Goal: Task Accomplishment & Management: Use online tool/utility

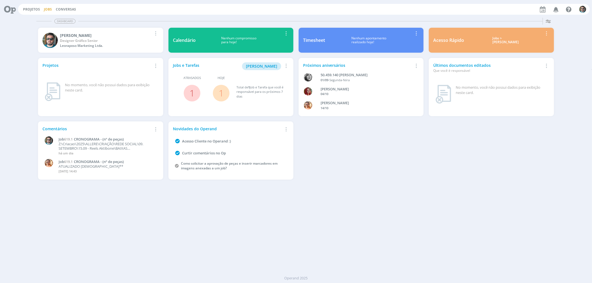
click at [49, 10] on link "Jobs" at bounding box center [48, 9] width 8 height 5
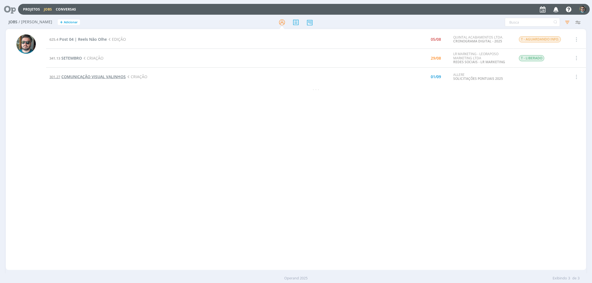
click at [98, 76] on span "COMUNICAÇÃO VISUAL VALINHOS" at bounding box center [93, 76] width 64 height 5
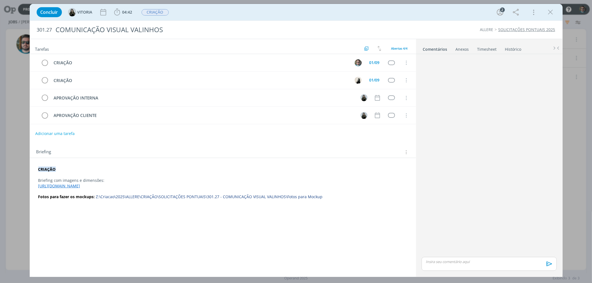
drag, startPoint x: 245, startPoint y: 187, endPoint x: 38, endPoint y: 187, distance: 206.4
click at [38, 187] on p "[URL][DOMAIN_NAME]" at bounding box center [222, 186] width 369 height 6
copy link "[URL][DOMAIN_NAME]"
click at [123, 13] on span "04:42" at bounding box center [127, 11] width 10 height 5
click at [134, 27] on button "Iniciar" at bounding box center [131, 25] width 22 height 8
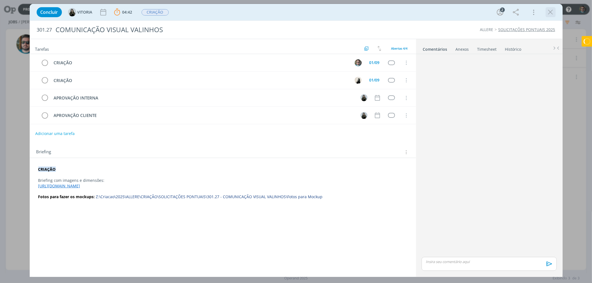
click at [550, 13] on icon "dialog" at bounding box center [550, 12] width 8 height 8
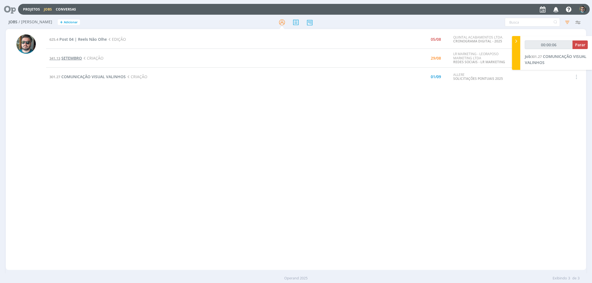
click at [74, 58] on span "SETEMBRO" at bounding box center [71, 57] width 21 height 5
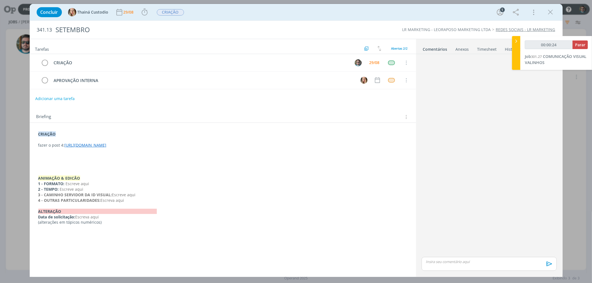
click at [107, 146] on link "[URL][DOMAIN_NAME]" at bounding box center [86, 145] width 42 height 5
click at [203, 156] on link "http:// [URL][DOMAIN_NAME]" at bounding box center [195, 155] width 55 height 7
drag, startPoint x: 355, startPoint y: 145, endPoint x: 65, endPoint y: 147, distance: 289.7
click at [65, 147] on p "fazer o post 4: [URL][DOMAIN_NAME]" at bounding box center [223, 146] width 368 height 6
copy link "[URL][DOMAIN_NAME]"
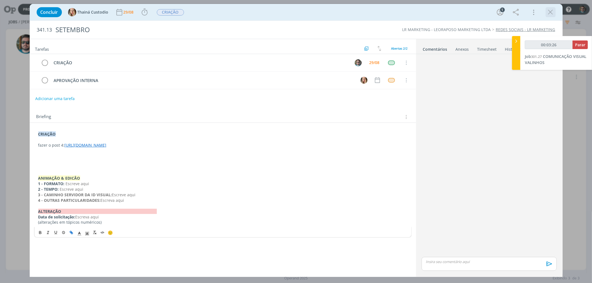
click at [554, 12] on icon "dialog" at bounding box center [550, 12] width 8 height 8
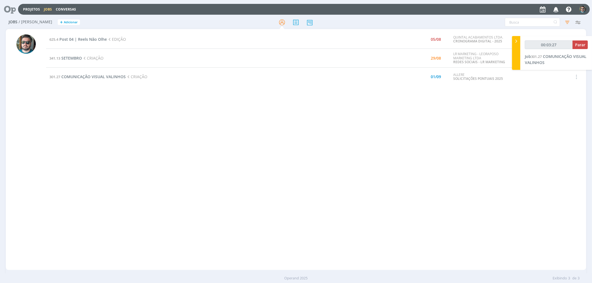
click at [109, 80] on td "301.27 COMUNICAÇÃO VISUAL VALINHOS CRIAÇÃO" at bounding box center [217, 77] width 343 height 19
click at [108, 77] on span "COMUNICAÇÃO VISUAL VALINHOS" at bounding box center [93, 76] width 64 height 5
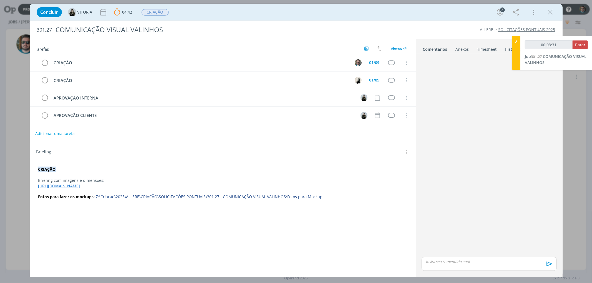
drag, startPoint x: 240, startPoint y: 187, endPoint x: 38, endPoint y: 187, distance: 201.7
click at [38, 187] on p "[URL][DOMAIN_NAME]" at bounding box center [222, 186] width 369 height 6
copy link "[URL][DOMAIN_NAME]"
type input "00:31:45"
